Goal: Task Accomplishment & Management: Manage account settings

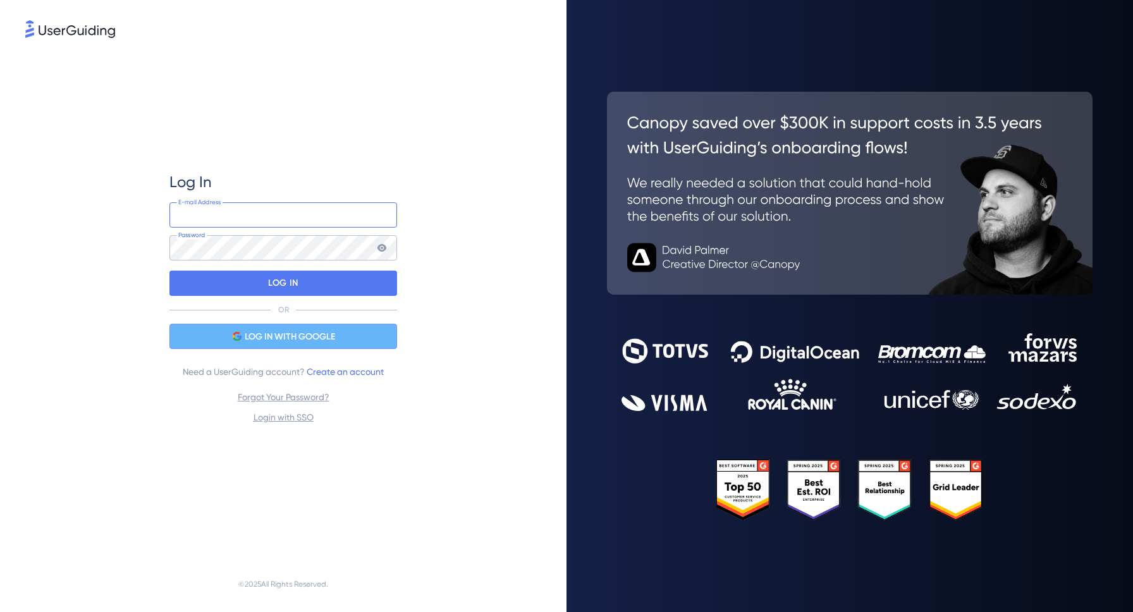
type input "test10@monoi.work"
click at [292, 335] on span "LOG IN WITH GOOGLE" at bounding box center [290, 337] width 90 height 15
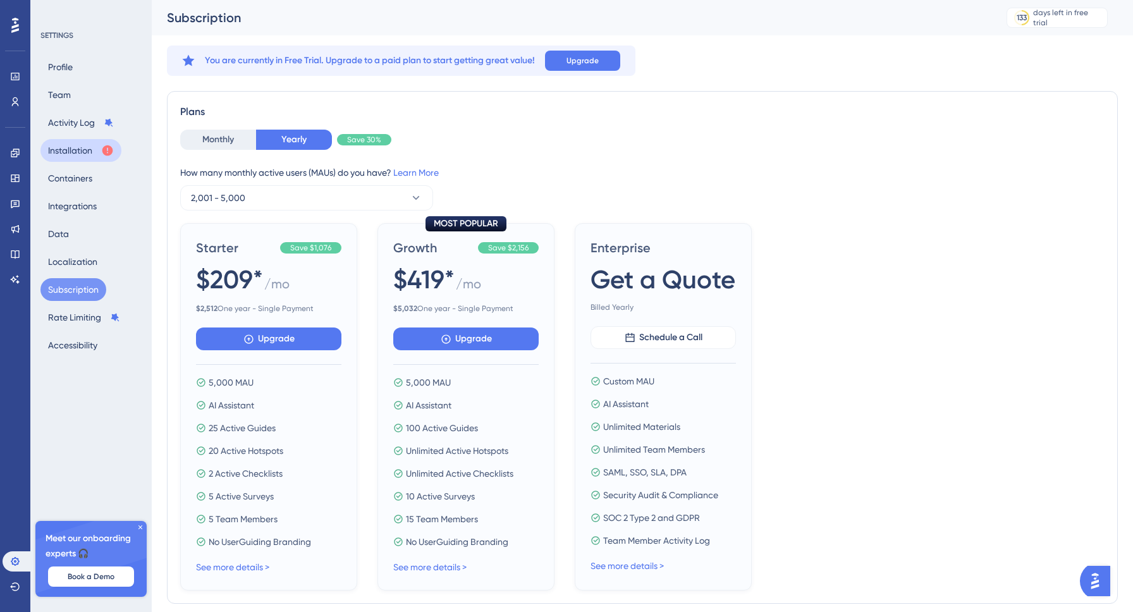
click at [89, 148] on button "Installation" at bounding box center [80, 150] width 81 height 23
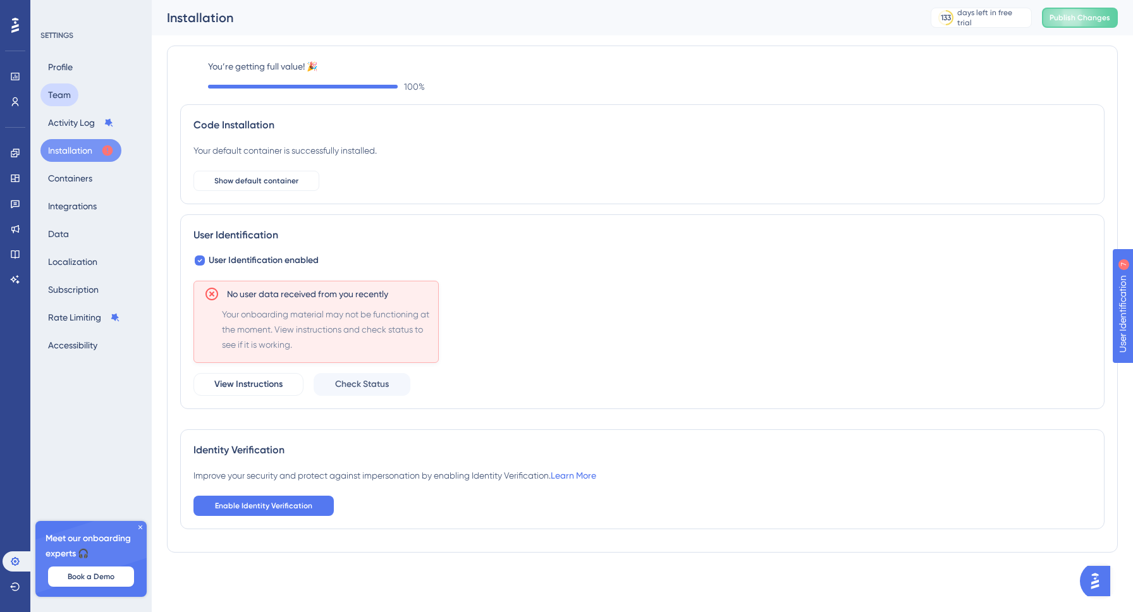
click at [59, 97] on button "Team" at bounding box center [59, 94] width 38 height 23
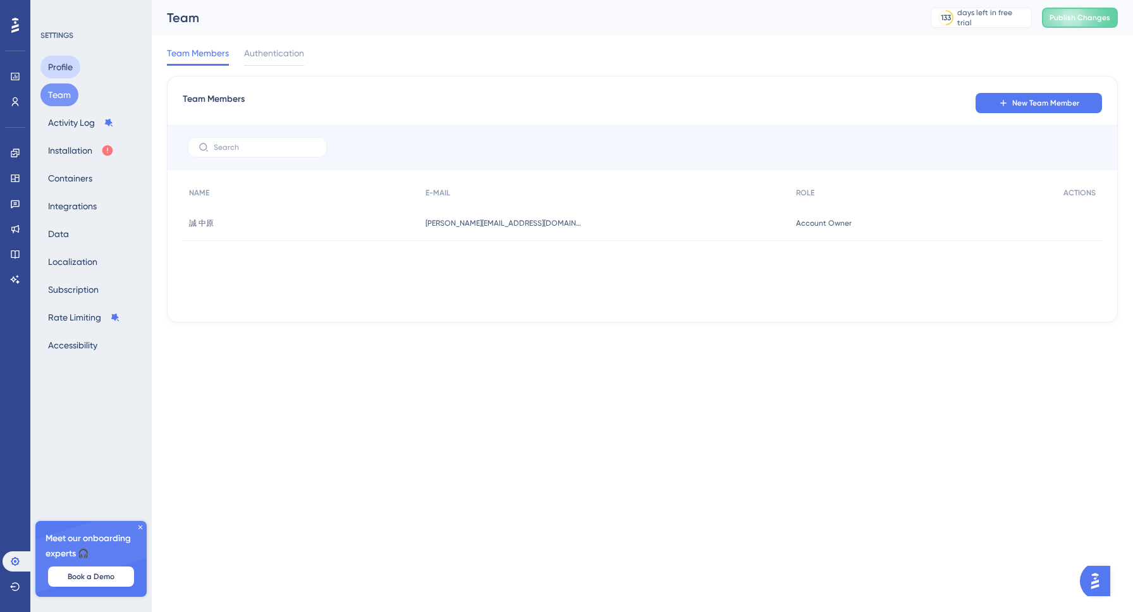
click at [58, 73] on button "Profile" at bounding box center [60, 67] width 40 height 23
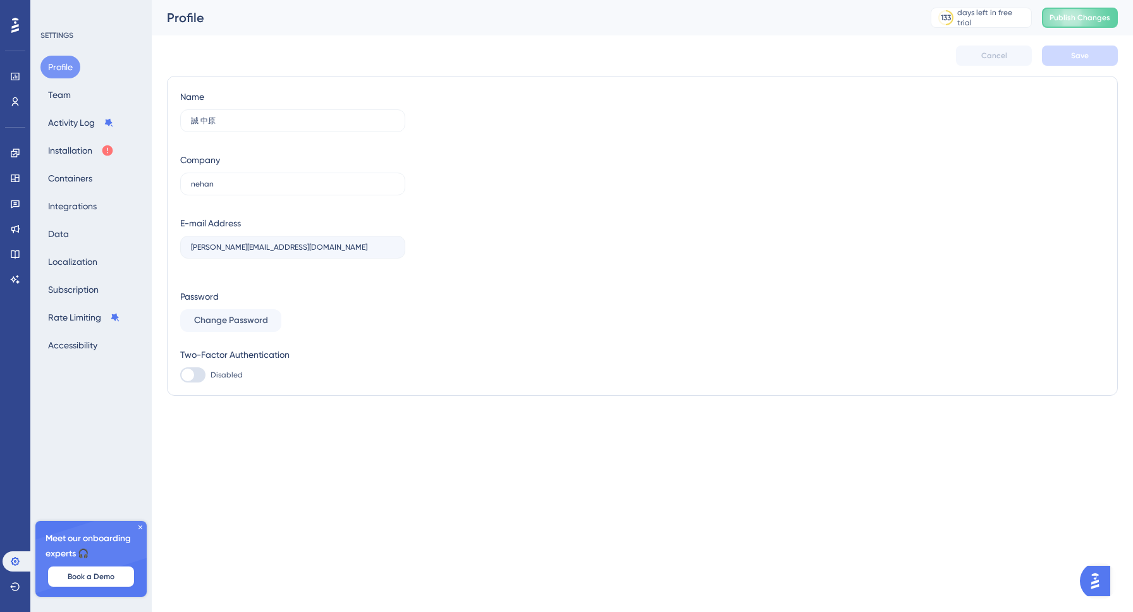
click at [56, 40] on div "SETTINGS Profile Team Activity Log Installation Containers Integrations Data Lo…" at bounding box center [91, 193] width 102 height 326
click at [55, 94] on button "Team" at bounding box center [59, 94] width 38 height 23
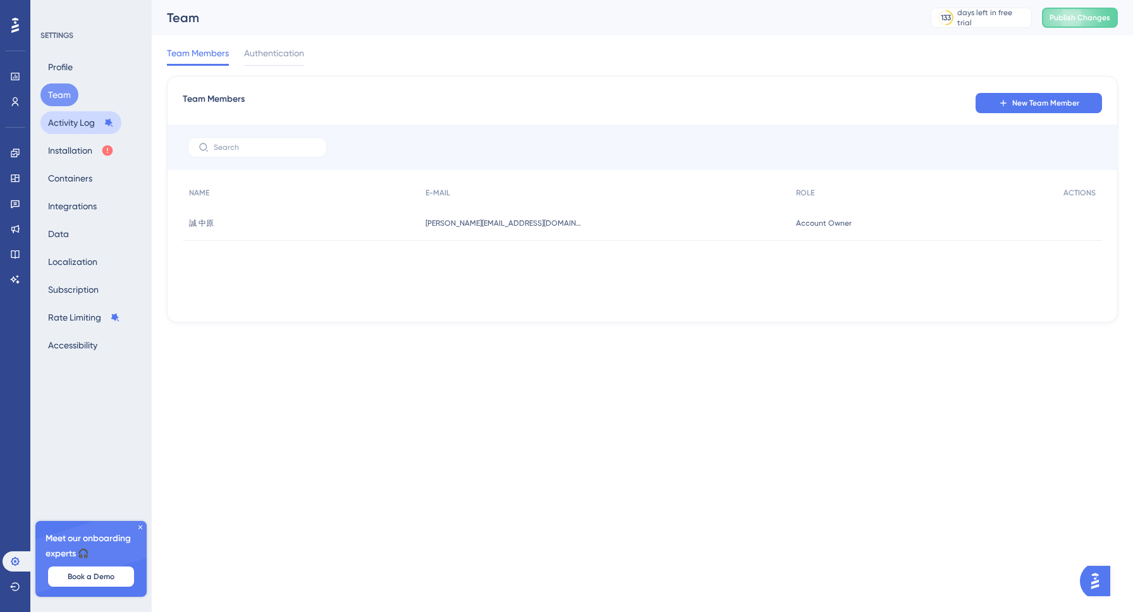
click at [60, 123] on button "Activity Log" at bounding box center [80, 122] width 81 height 23
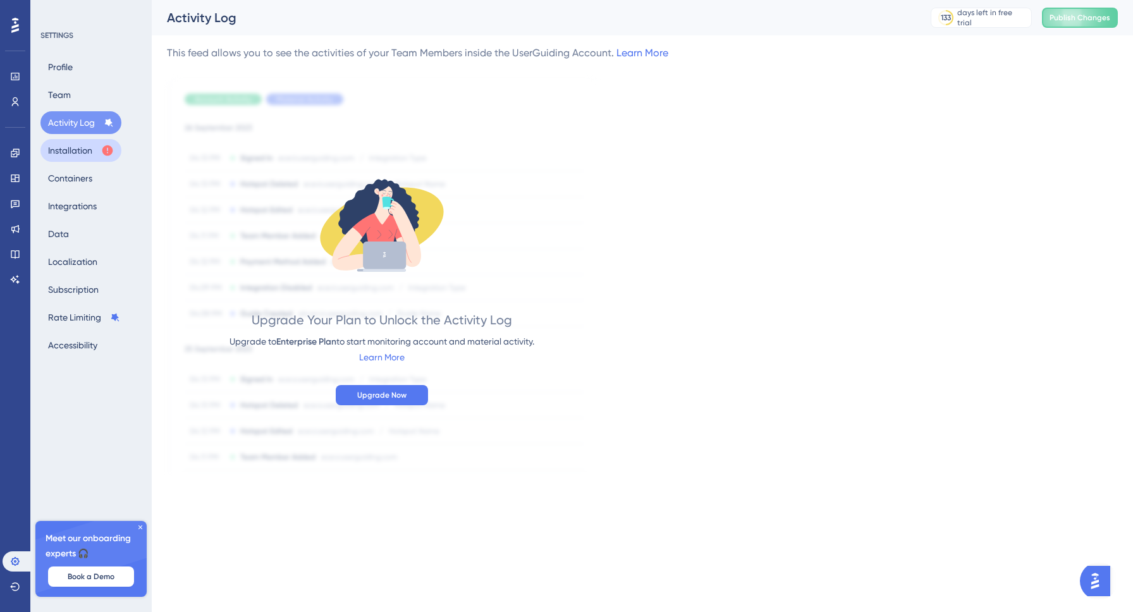
click at [61, 146] on button "Installation" at bounding box center [80, 150] width 81 height 23
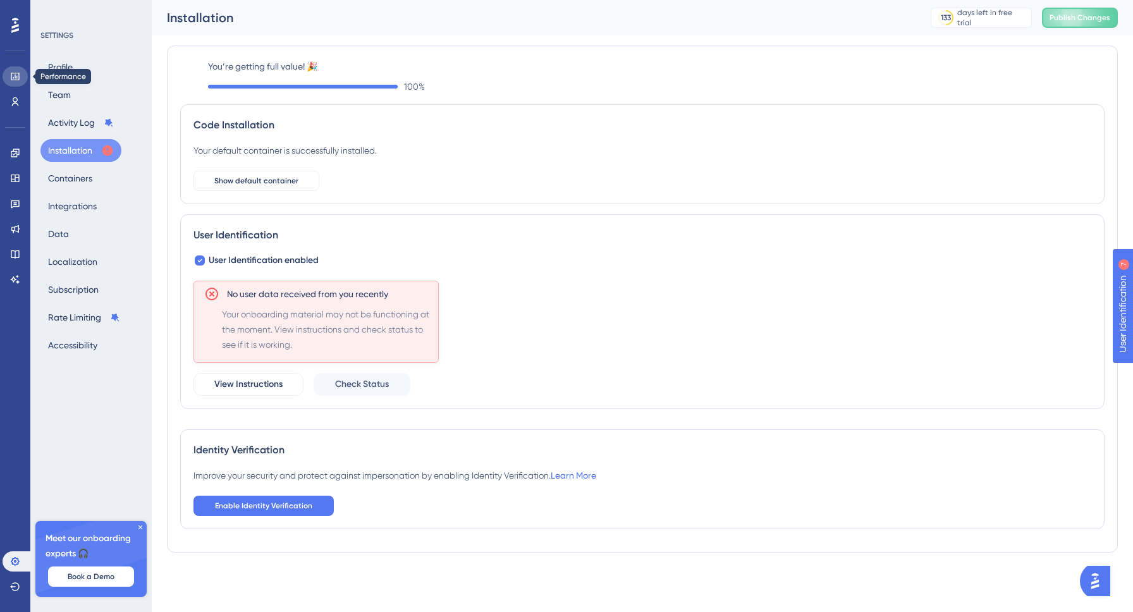
click at [12, 69] on link at bounding box center [15, 76] width 25 height 20
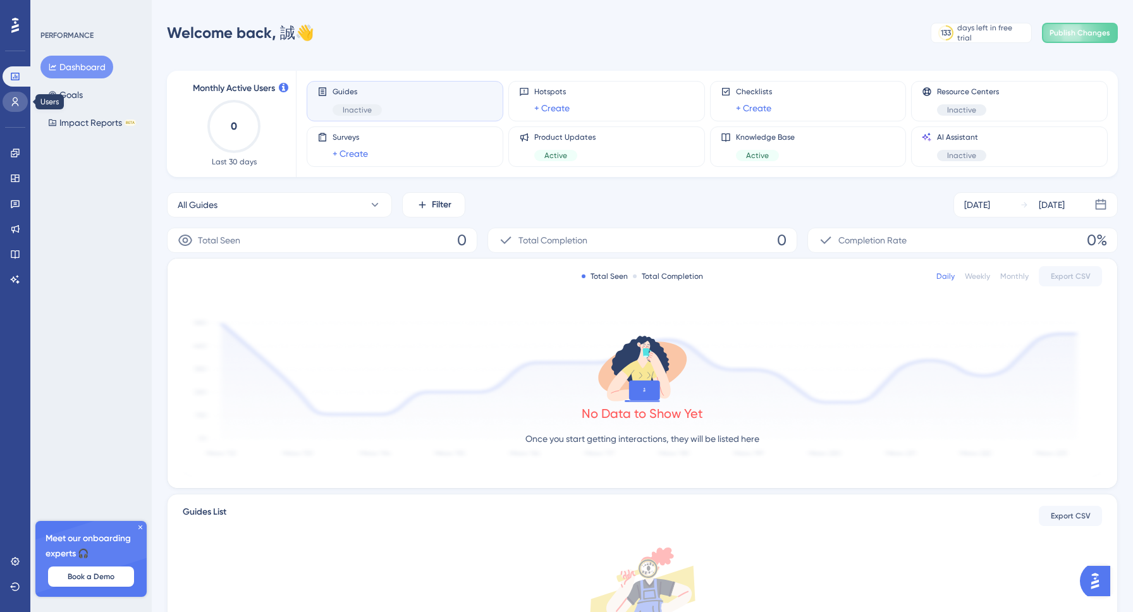
click at [16, 106] on icon at bounding box center [15, 102] width 10 height 10
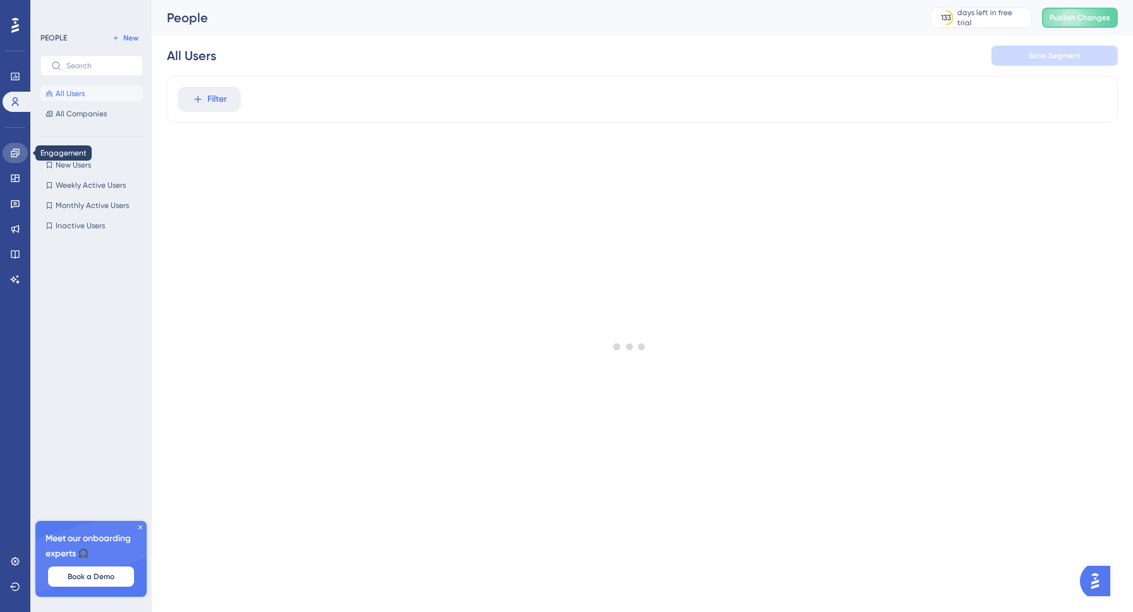
click at [16, 159] on link at bounding box center [15, 153] width 25 height 20
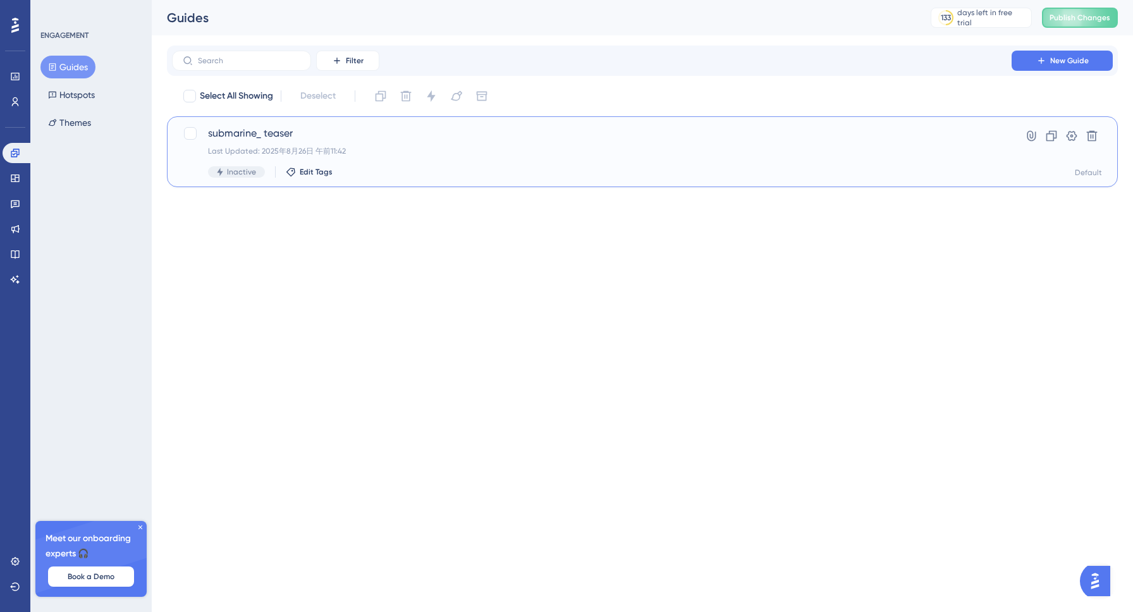
click at [469, 168] on div "Inactive Edit Tags" at bounding box center [592, 171] width 768 height 11
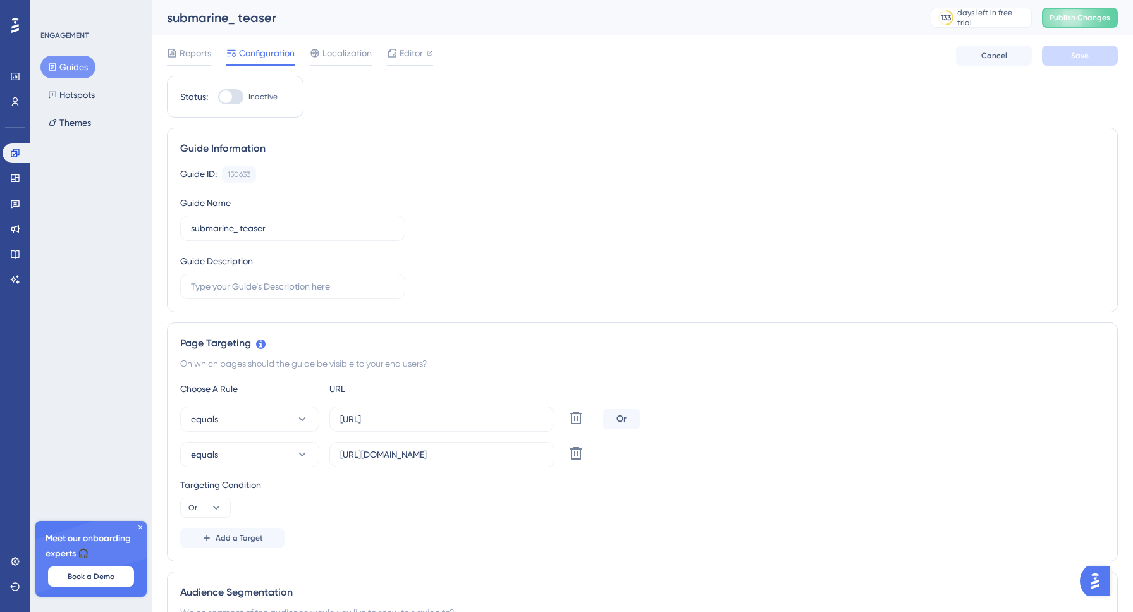
click at [233, 97] on div at bounding box center [230, 96] width 25 height 15
click at [218, 97] on input "Inactive" at bounding box center [218, 97] width 1 height 1
checkbox input "false"
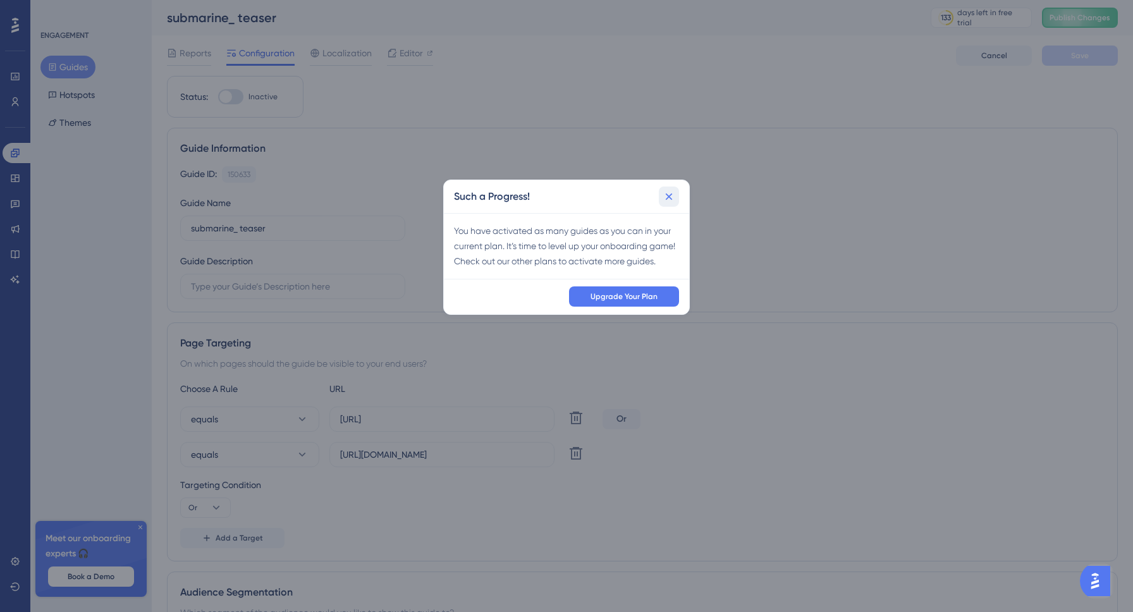
click at [669, 197] on icon at bounding box center [669, 197] width 7 height 7
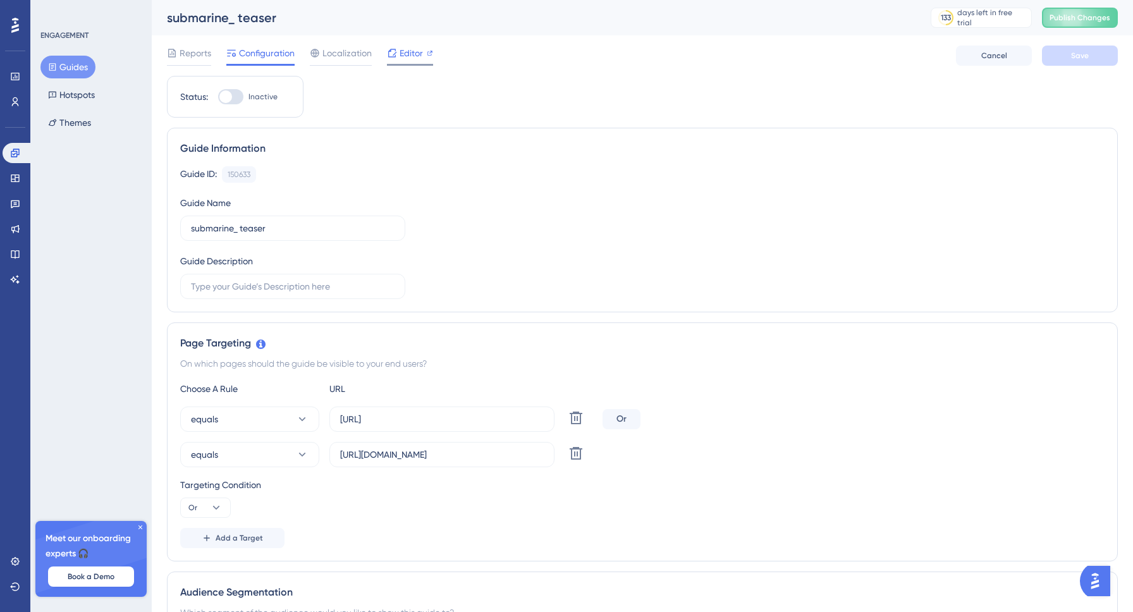
click at [407, 58] on span "Editor" at bounding box center [411, 53] width 23 height 15
